Goal: Ask a question

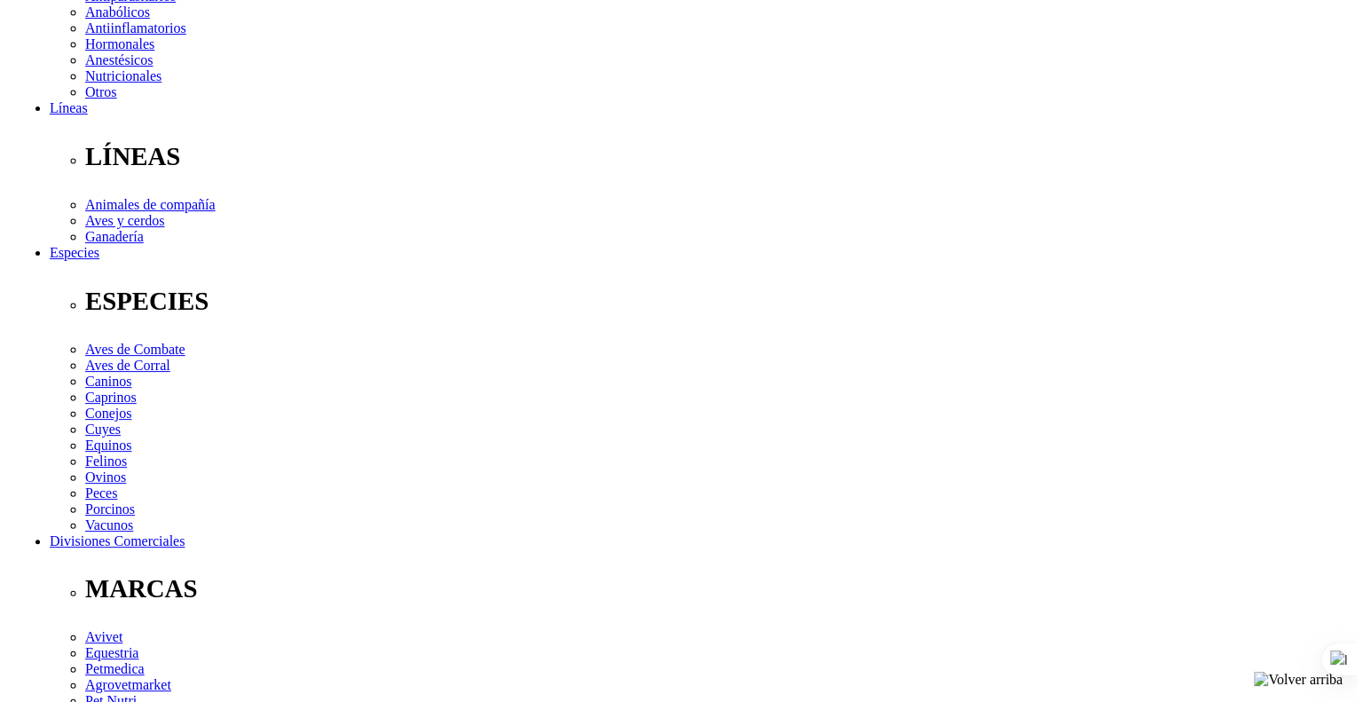
scroll to position [532, 0]
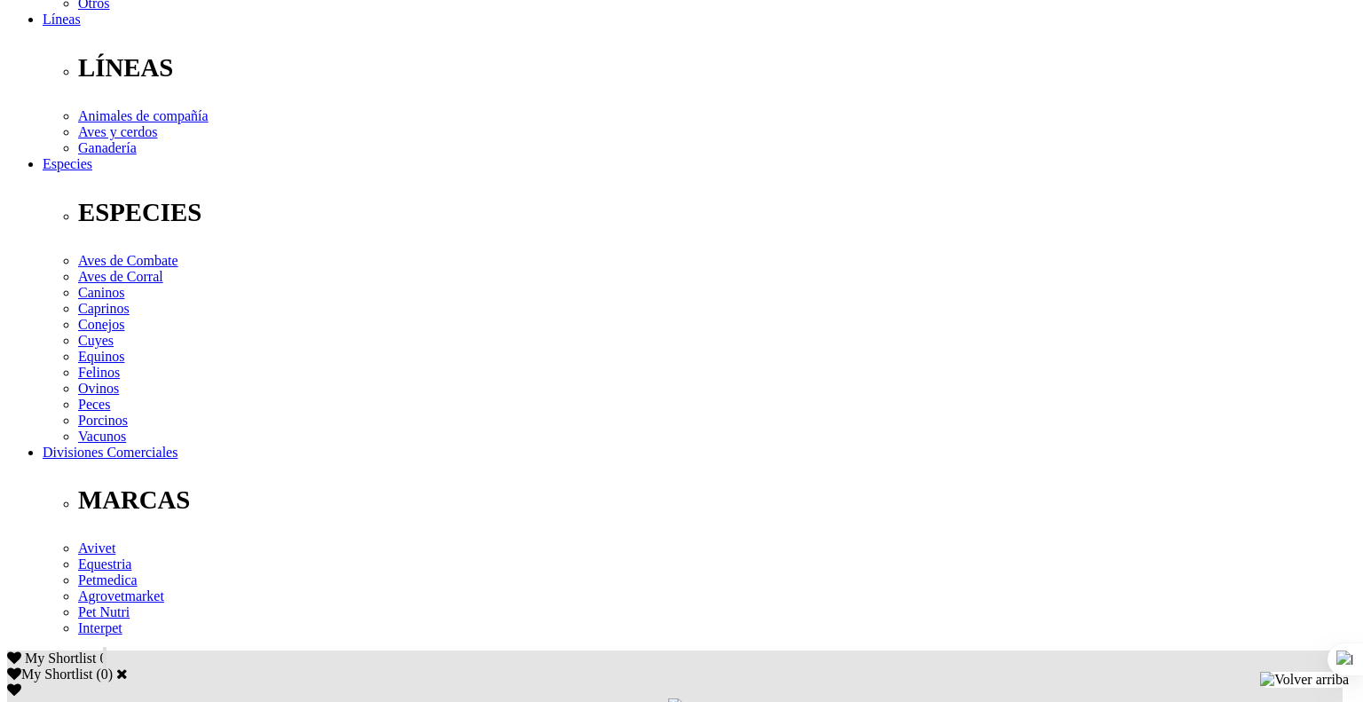
type input "Cluber"
type input "[EMAIL_ADDRESS][DOMAIN_NAME]"
type input "9"
type input "51925175680"
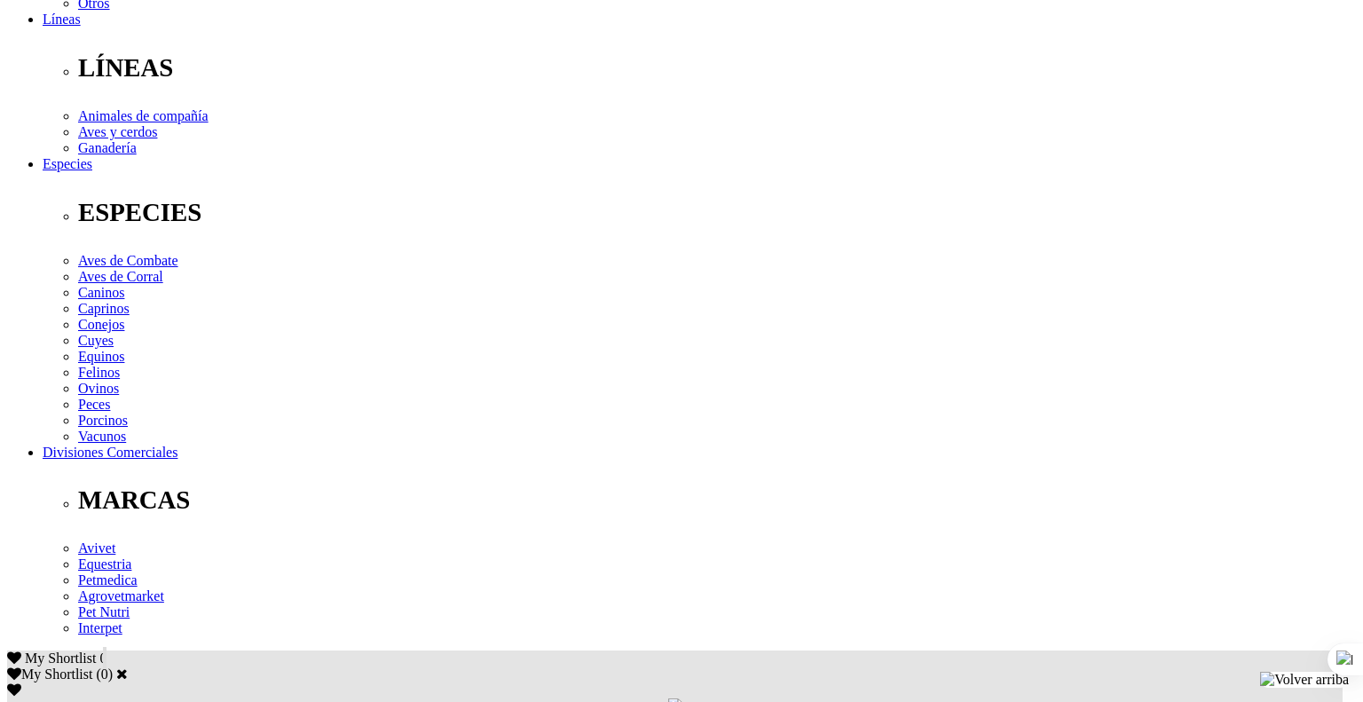
select select "7"
